Goal: Transaction & Acquisition: Purchase product/service

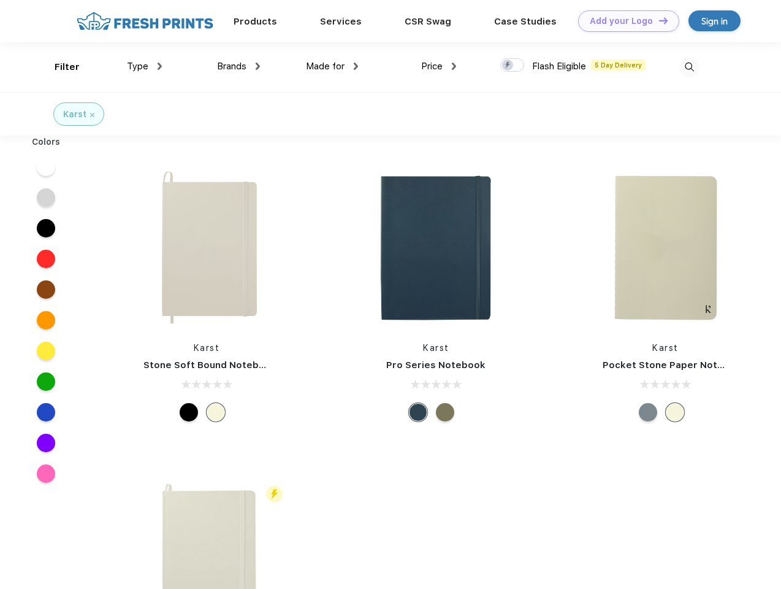
scroll to position [1, 0]
click at [624, 21] on link "Add your Logo Design Tool" at bounding box center [628, 20] width 101 height 21
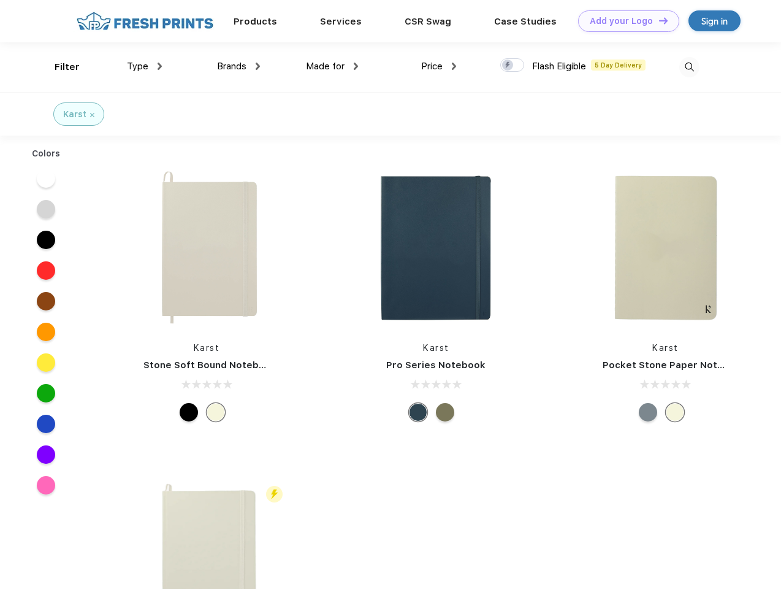
click at [0, 0] on div "Design Tool" at bounding box center [0, 0] width 0 height 0
click at [658, 20] on link "Add your Logo Design Tool" at bounding box center [628, 20] width 101 height 21
click at [59, 67] on div "Filter" at bounding box center [67, 67] width 25 height 14
click at [145, 66] on span "Type" at bounding box center [137, 66] width 21 height 11
click at [239, 66] on span "Brands" at bounding box center [231, 66] width 29 height 11
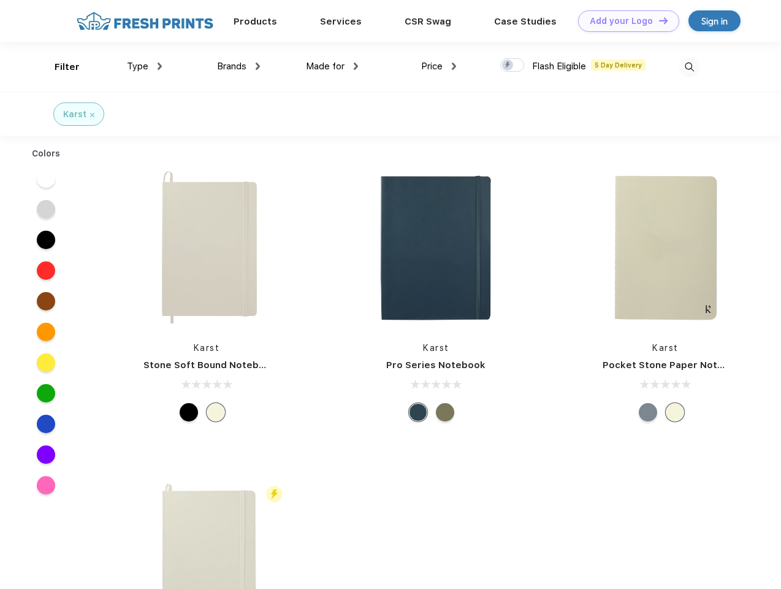
click at [332, 66] on span "Made for" at bounding box center [325, 66] width 39 height 11
click at [439, 66] on span "Price" at bounding box center [431, 66] width 21 height 11
click at [513, 66] on div at bounding box center [512, 64] width 24 height 13
click at [508, 66] on input "checkbox" at bounding box center [504, 62] width 8 height 8
click at [689, 67] on img at bounding box center [689, 67] width 20 height 20
